Goal: Navigation & Orientation: Find specific page/section

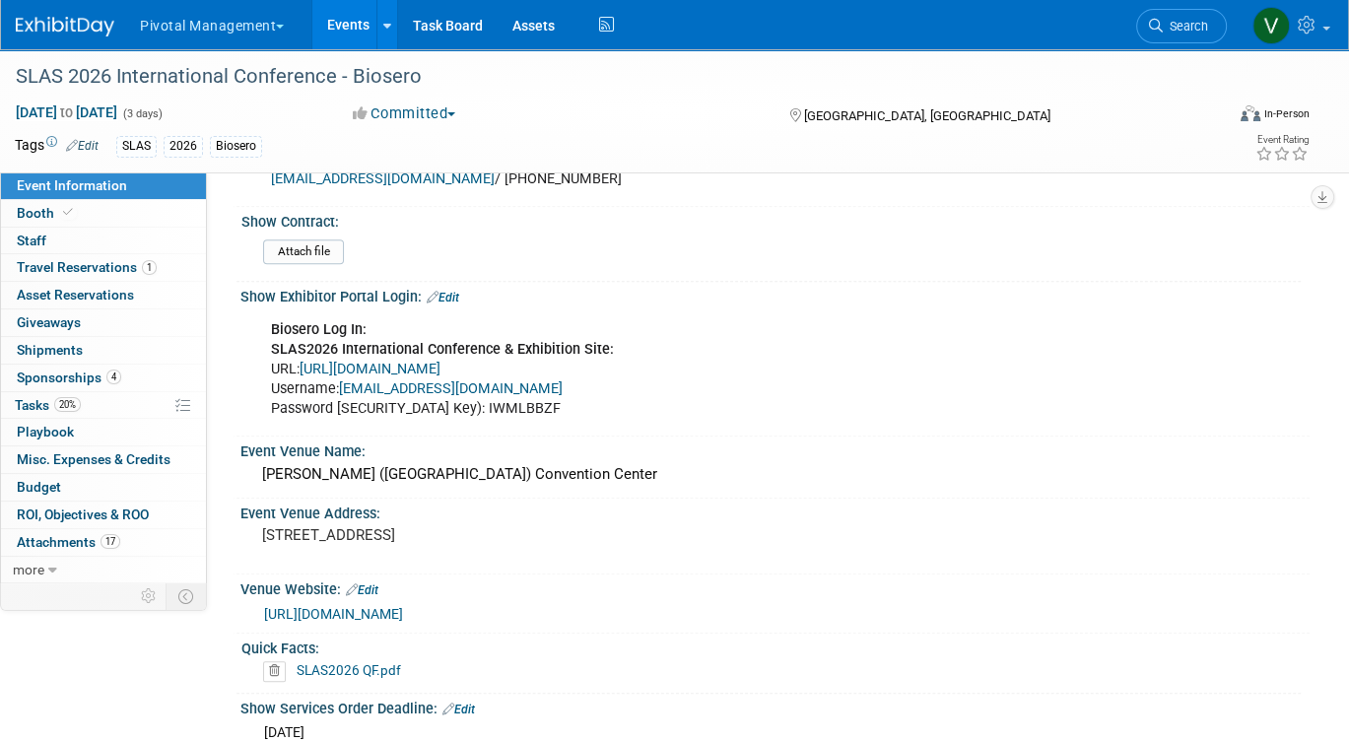
click at [333, 29] on link "Events" at bounding box center [348, 24] width 72 height 49
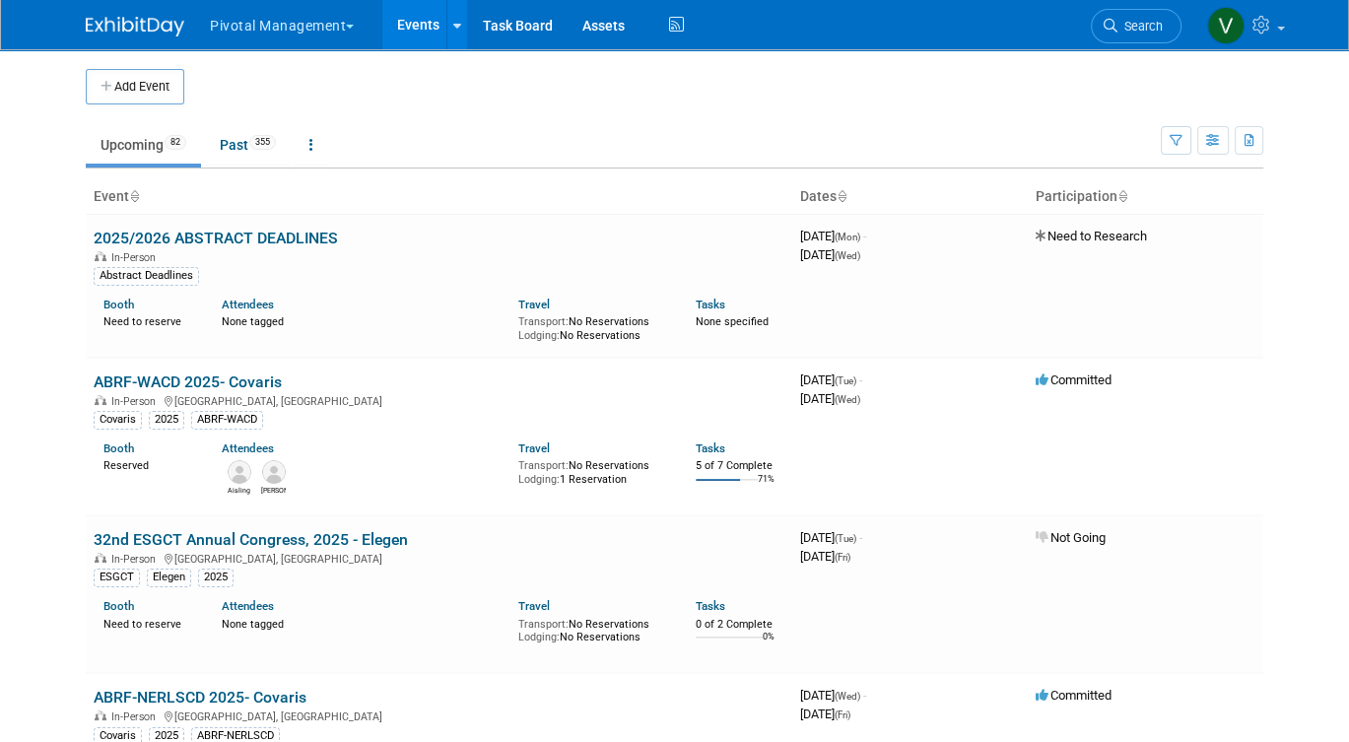
scroll to position [3624, 0]
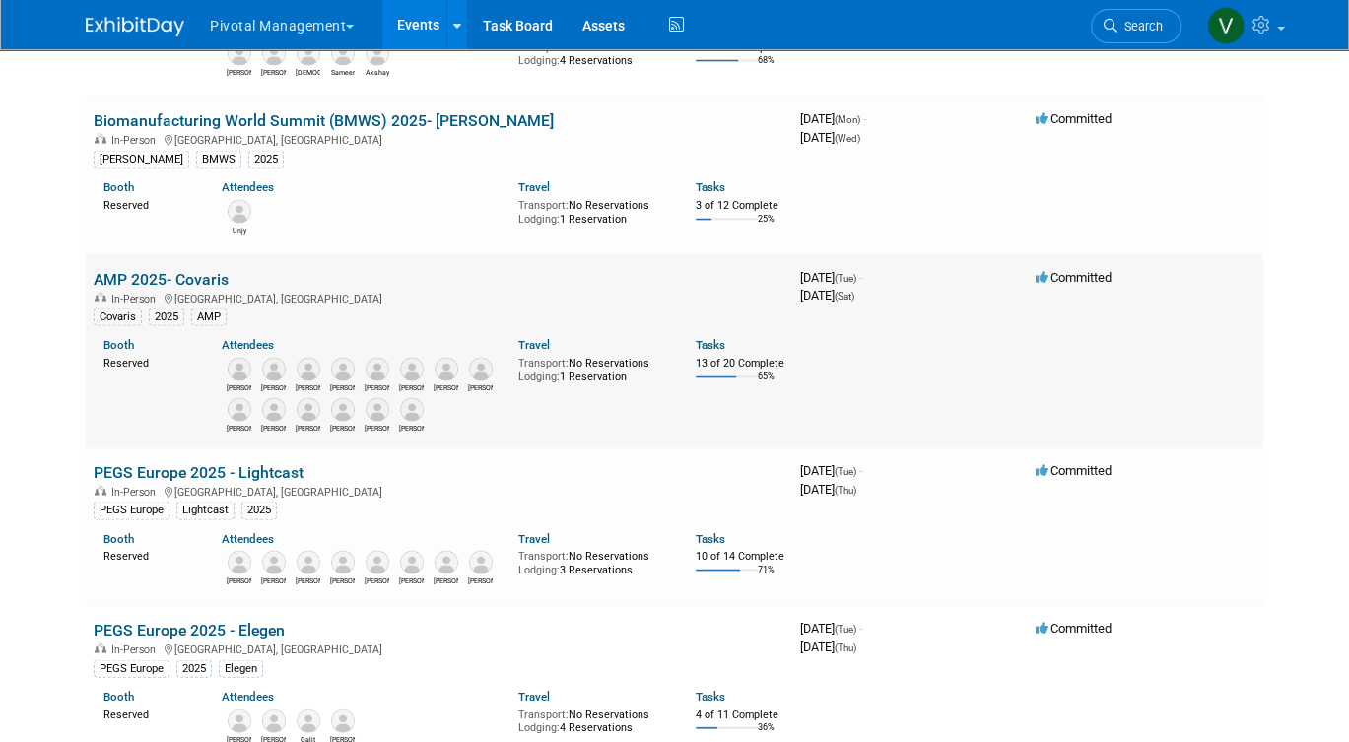
click at [184, 289] on link "AMP 2025- Covaris" at bounding box center [161, 279] width 135 height 19
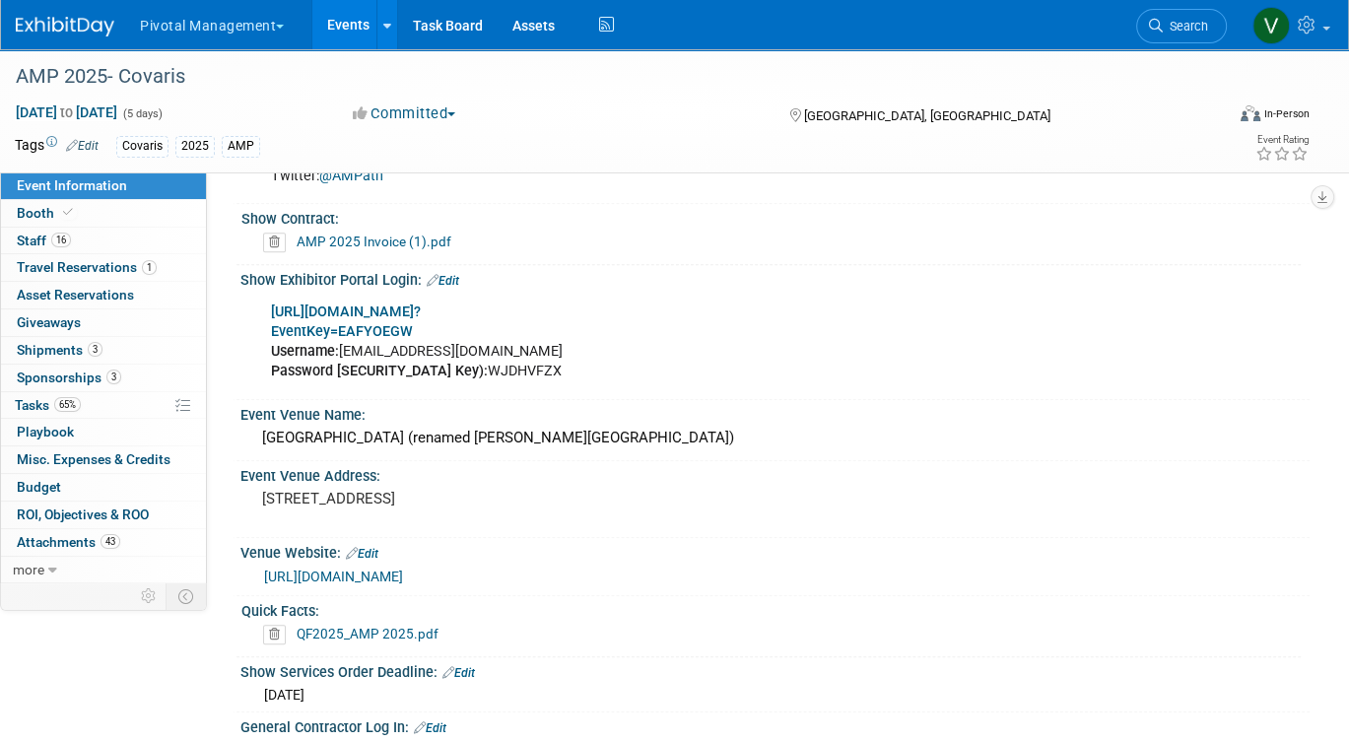
scroll to position [1758, 0]
